Goal: Transaction & Acquisition: Register for event/course

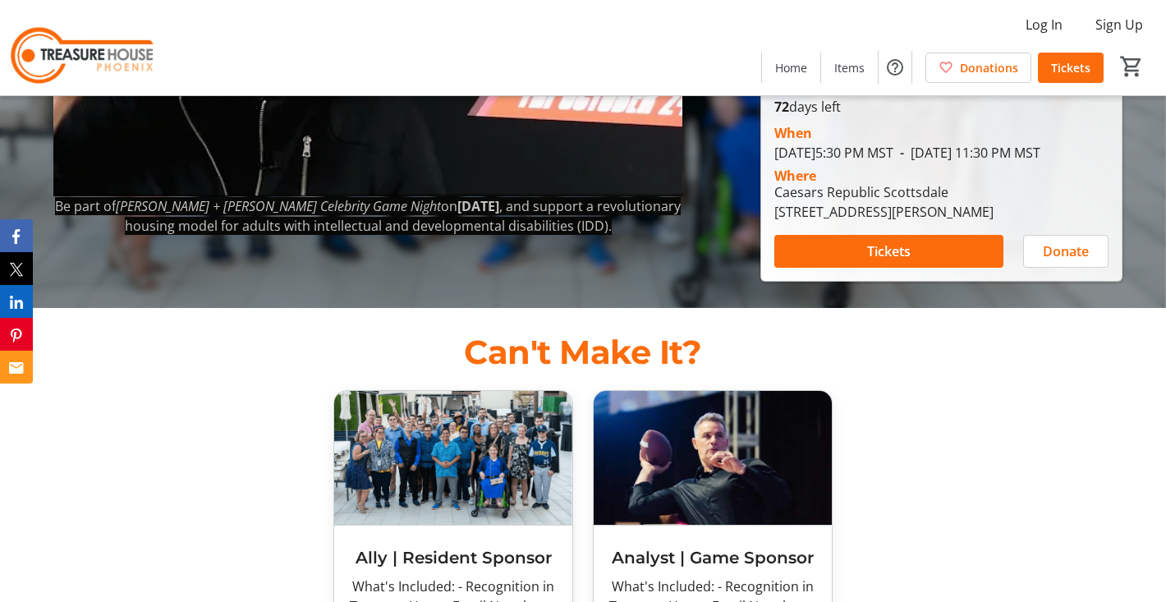
scroll to position [294, 0]
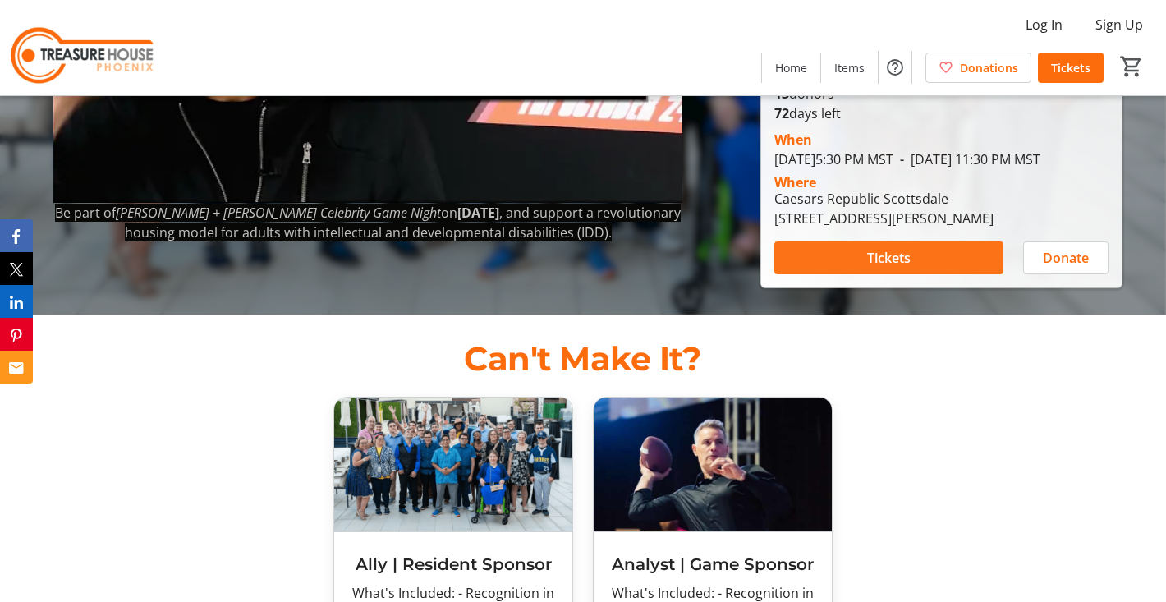
click at [920, 252] on span at bounding box center [888, 257] width 229 height 39
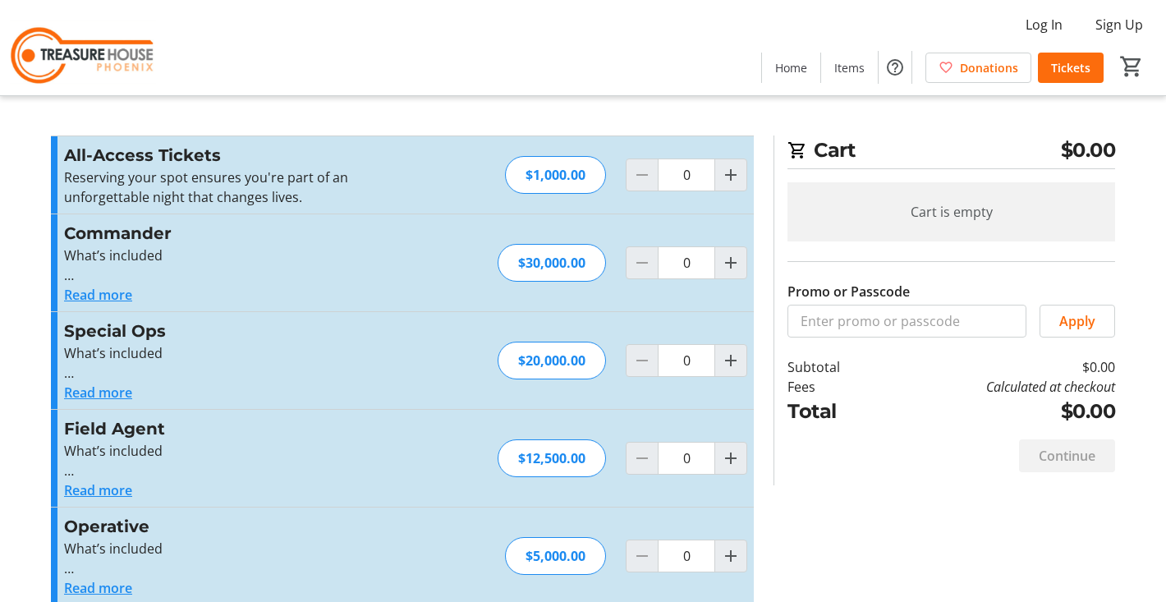
click at [121, 292] on button "Read more" at bounding box center [98, 295] width 68 height 20
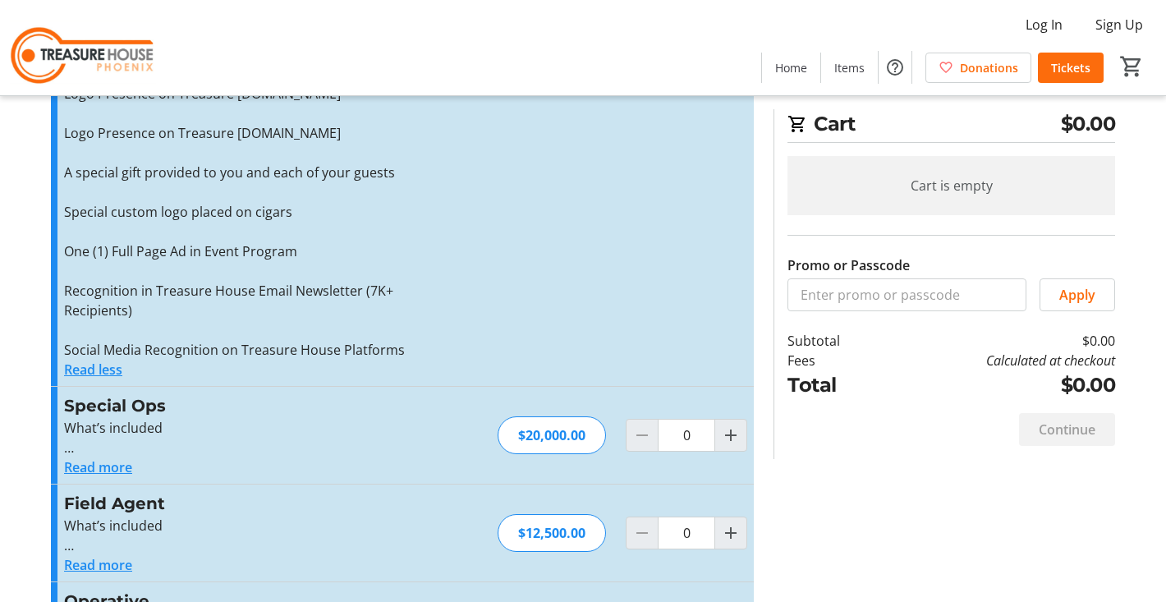
scroll to position [470, 0]
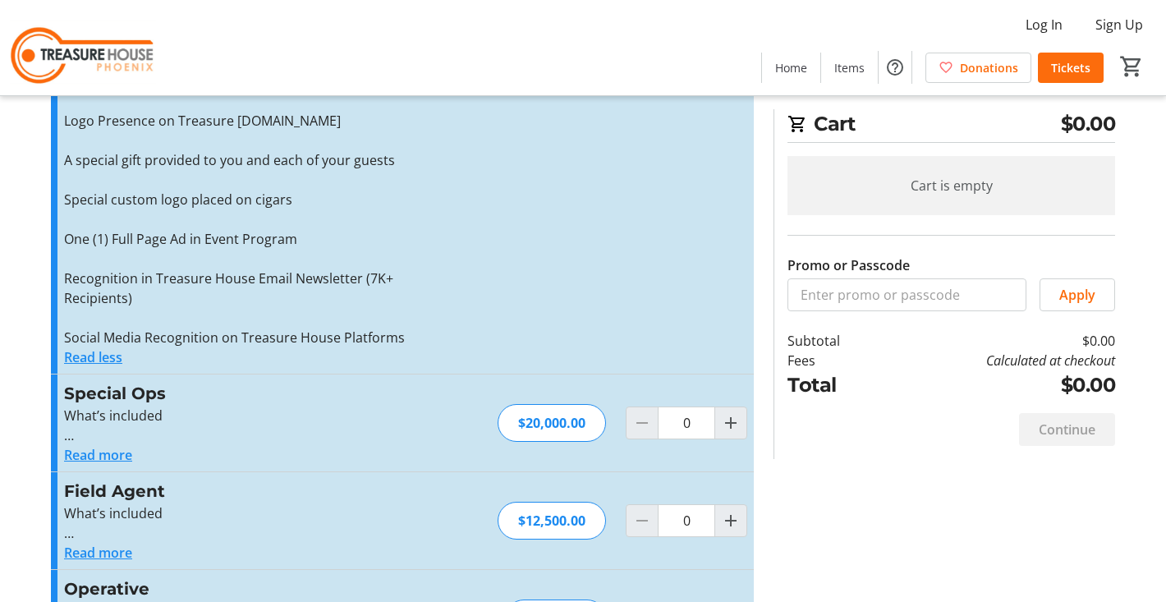
click at [811, 447] on div "Continue" at bounding box center [952, 429] width 328 height 59
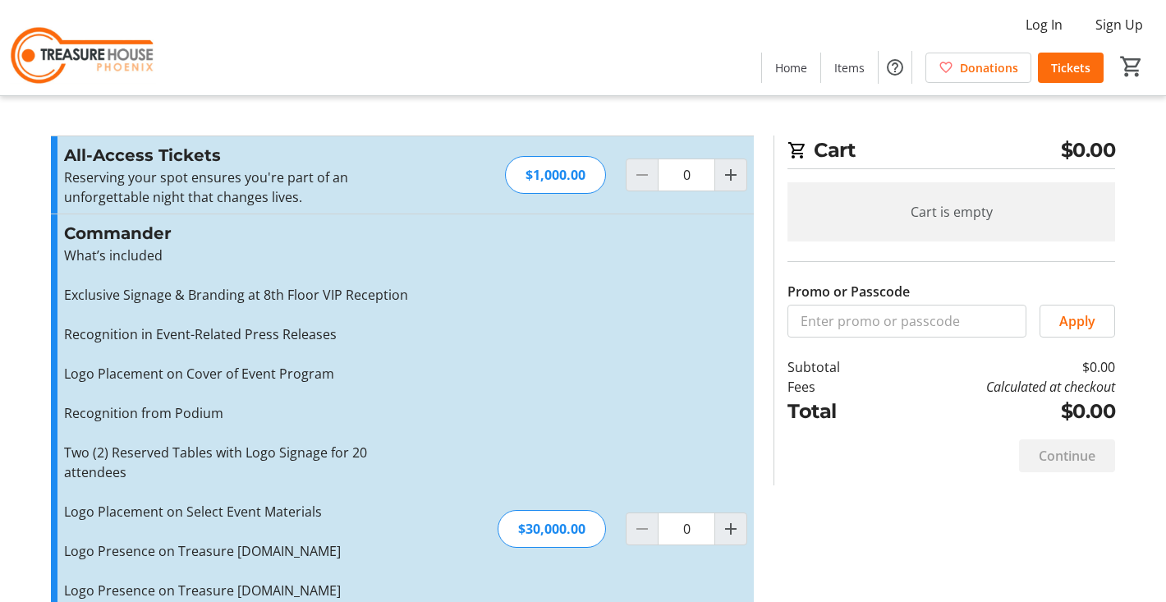
click at [550, 175] on div "$1,000.00" at bounding box center [555, 175] width 101 height 38
click at [360, 185] on p "Reserving your spot ensures you're part of an unforgettable night that changes …" at bounding box center [243, 187] width 359 height 39
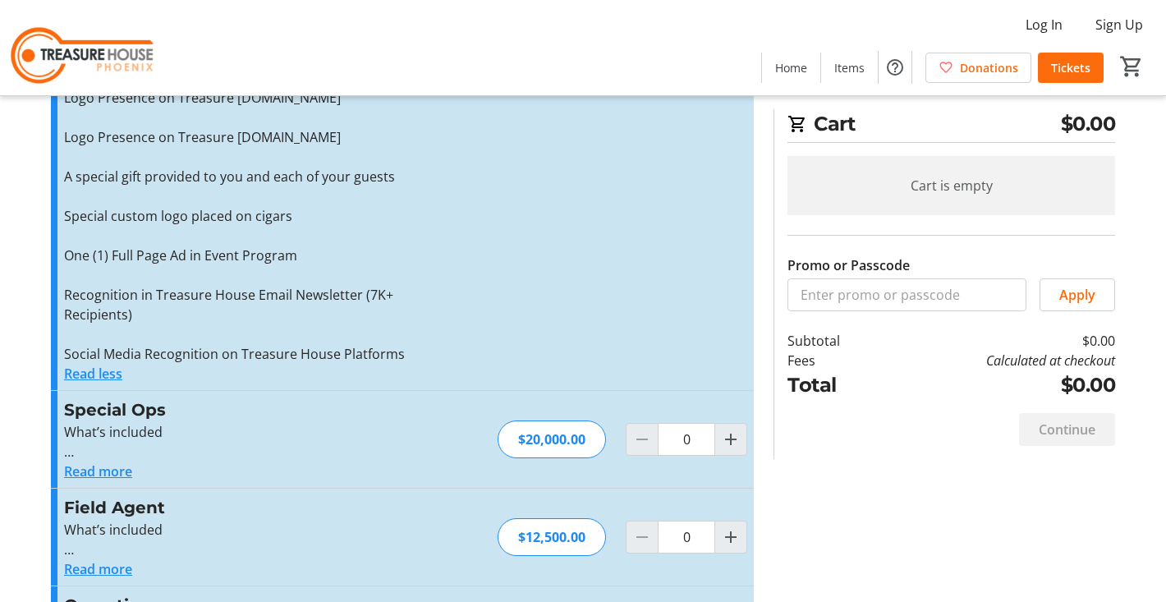
scroll to position [458, 0]
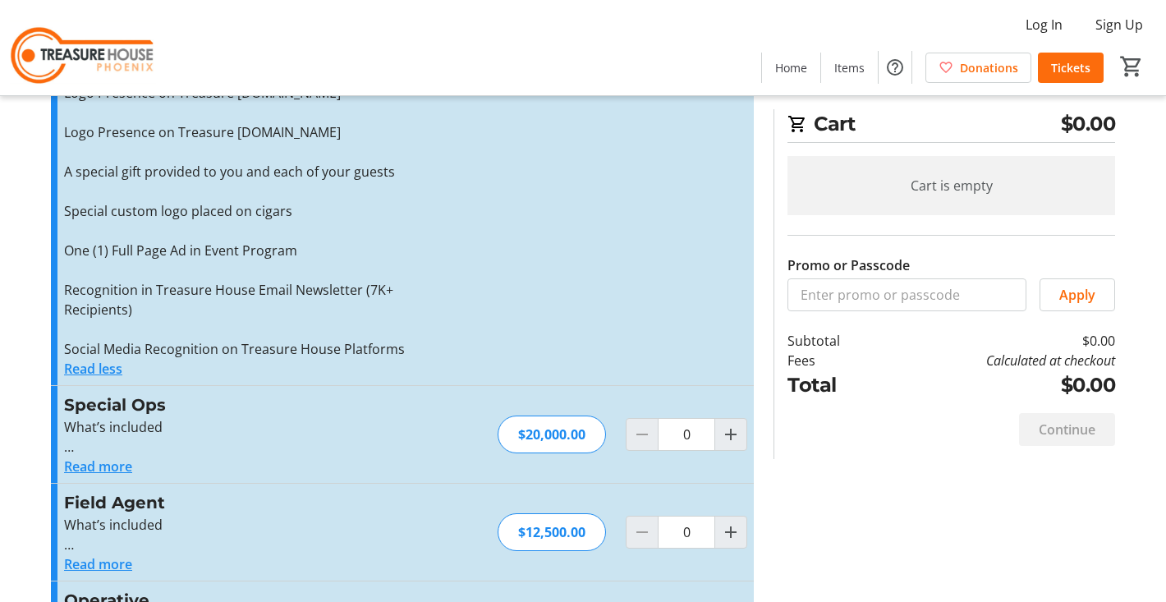
click at [86, 369] on button "Read less" at bounding box center [93, 369] width 58 height 20
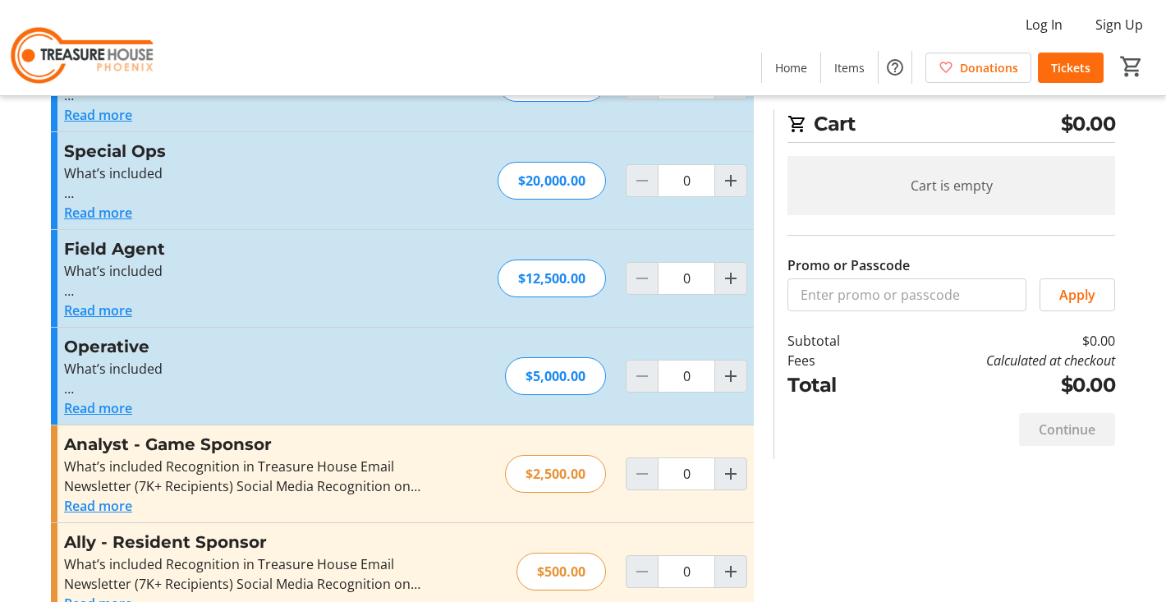
scroll to position [218, 0]
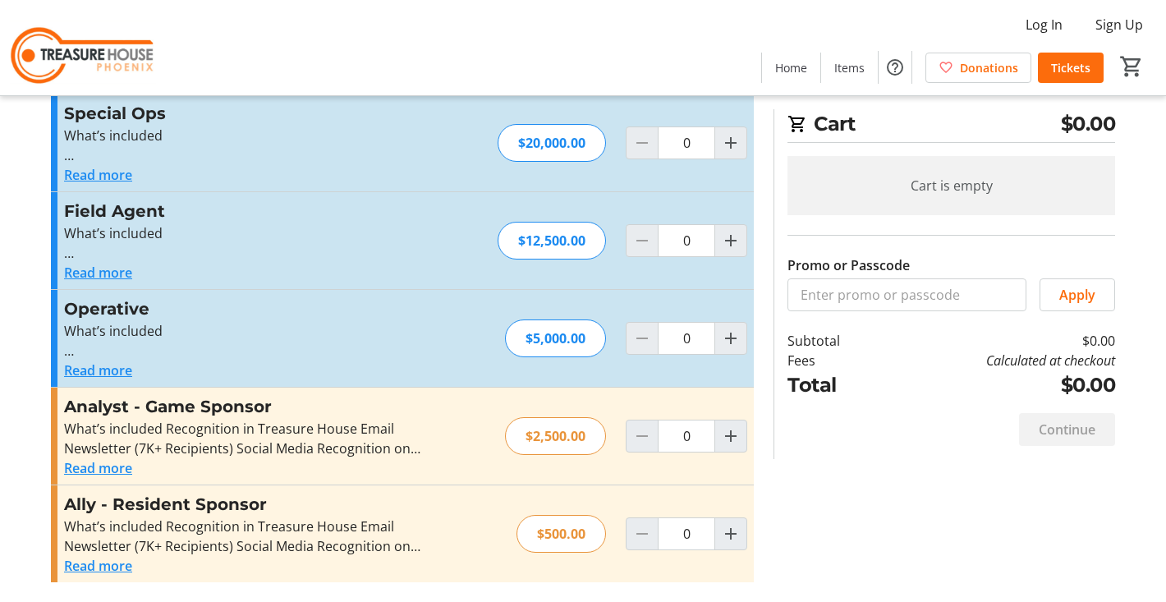
click at [90, 570] on button "Read more" at bounding box center [98, 566] width 68 height 20
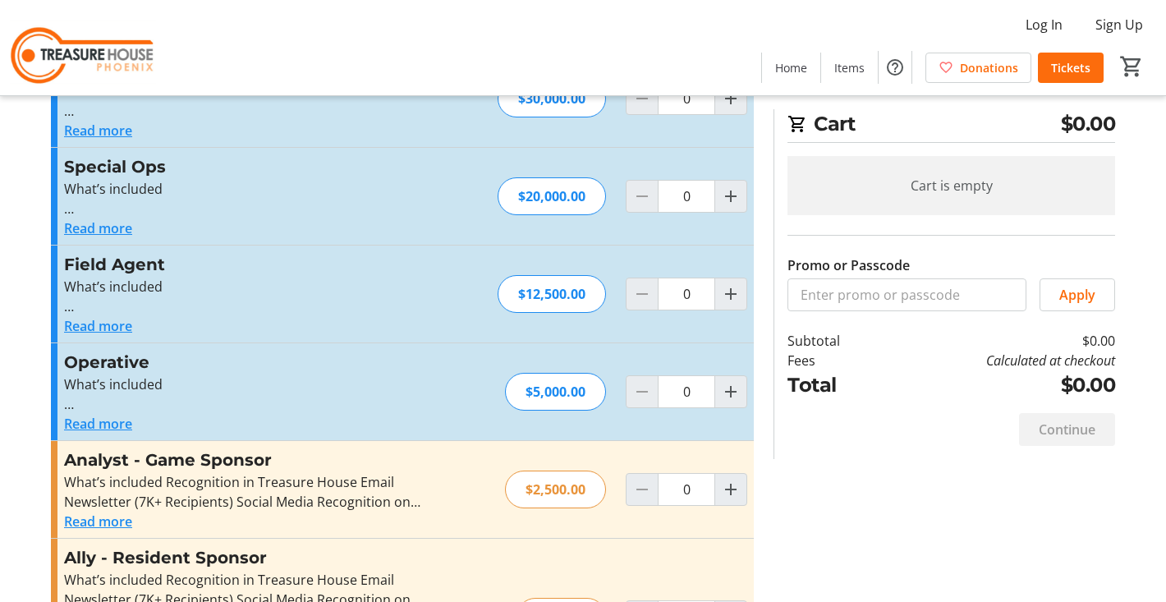
scroll to position [277, 0]
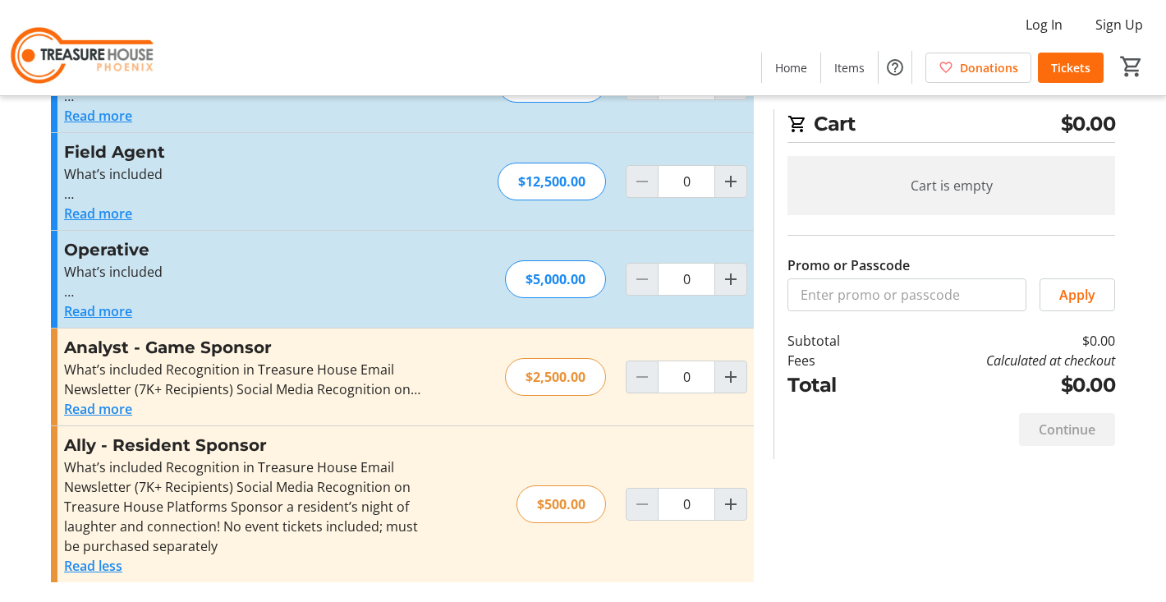
click at [85, 568] on button "Read less" at bounding box center [93, 566] width 58 height 20
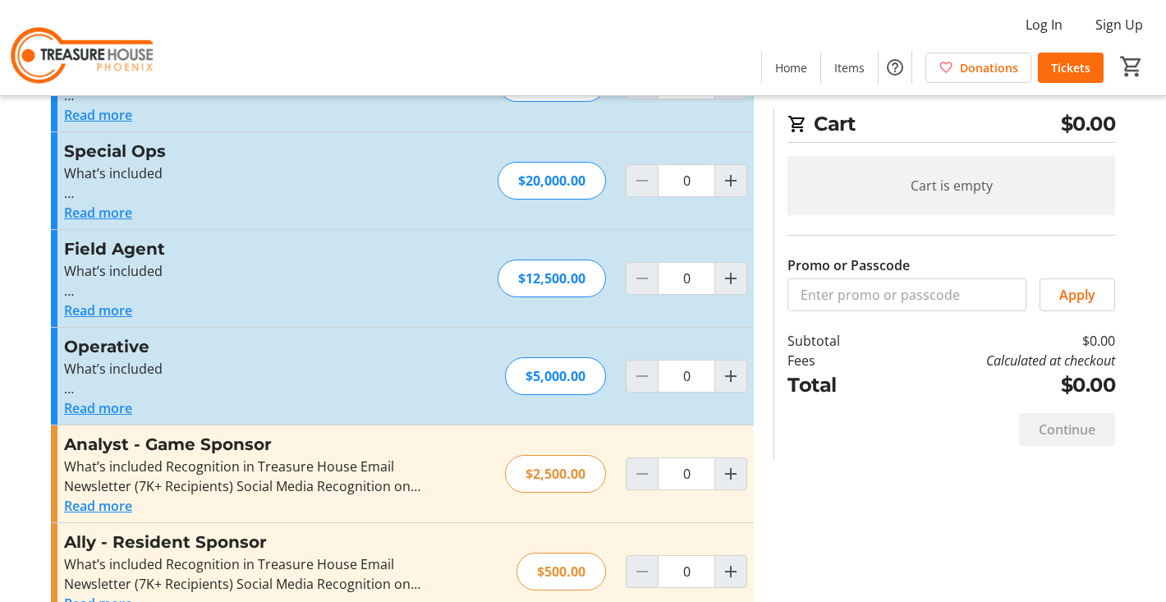
scroll to position [218, 0]
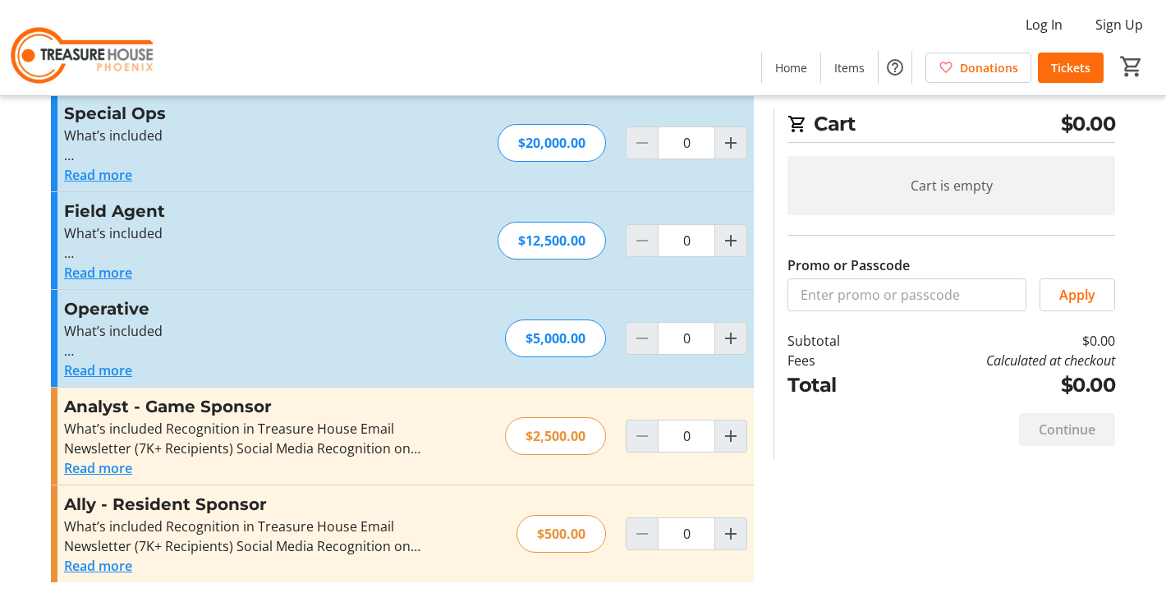
click at [85, 564] on button "Read more" at bounding box center [98, 566] width 68 height 20
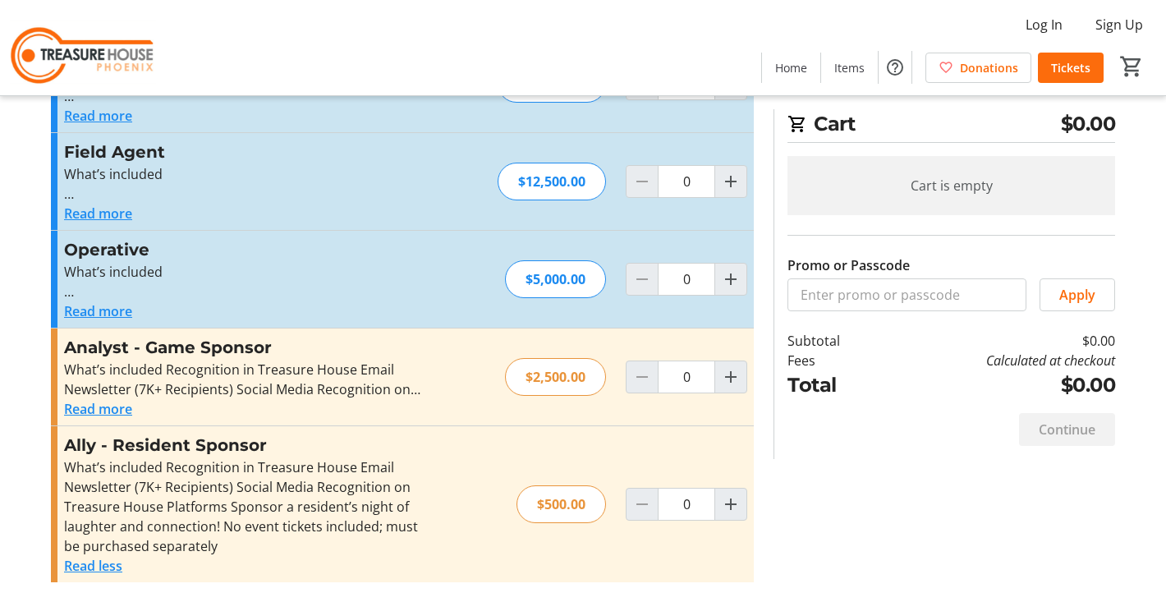
scroll to position [0, 0]
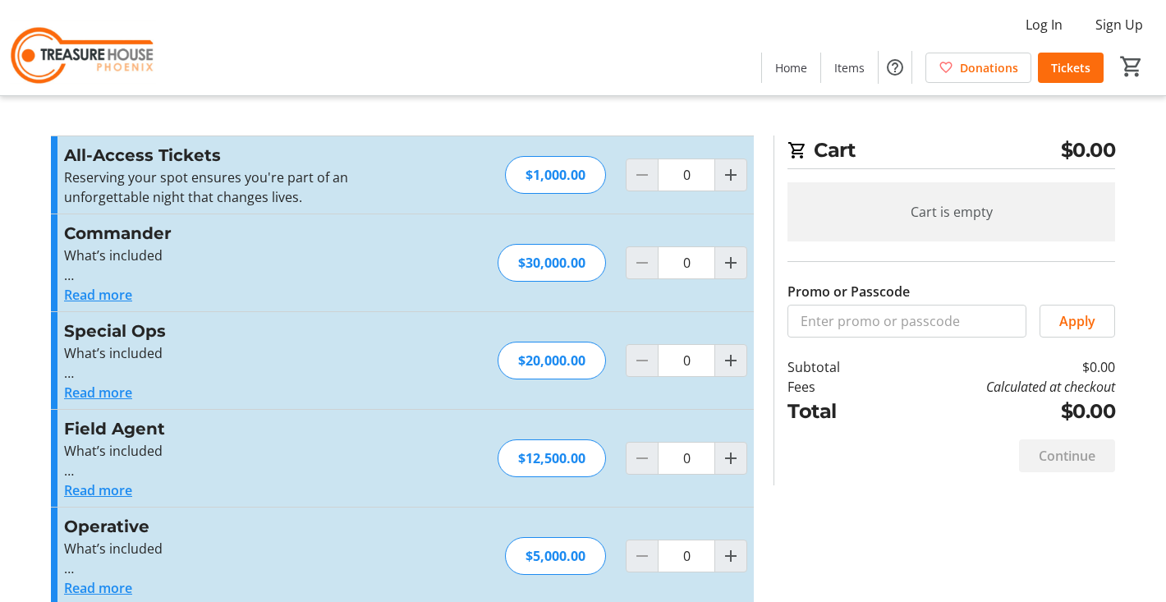
click at [174, 166] on h3 "All-Access Tickets" at bounding box center [243, 155] width 359 height 25
